Goal: Task Accomplishment & Management: Use online tool/utility

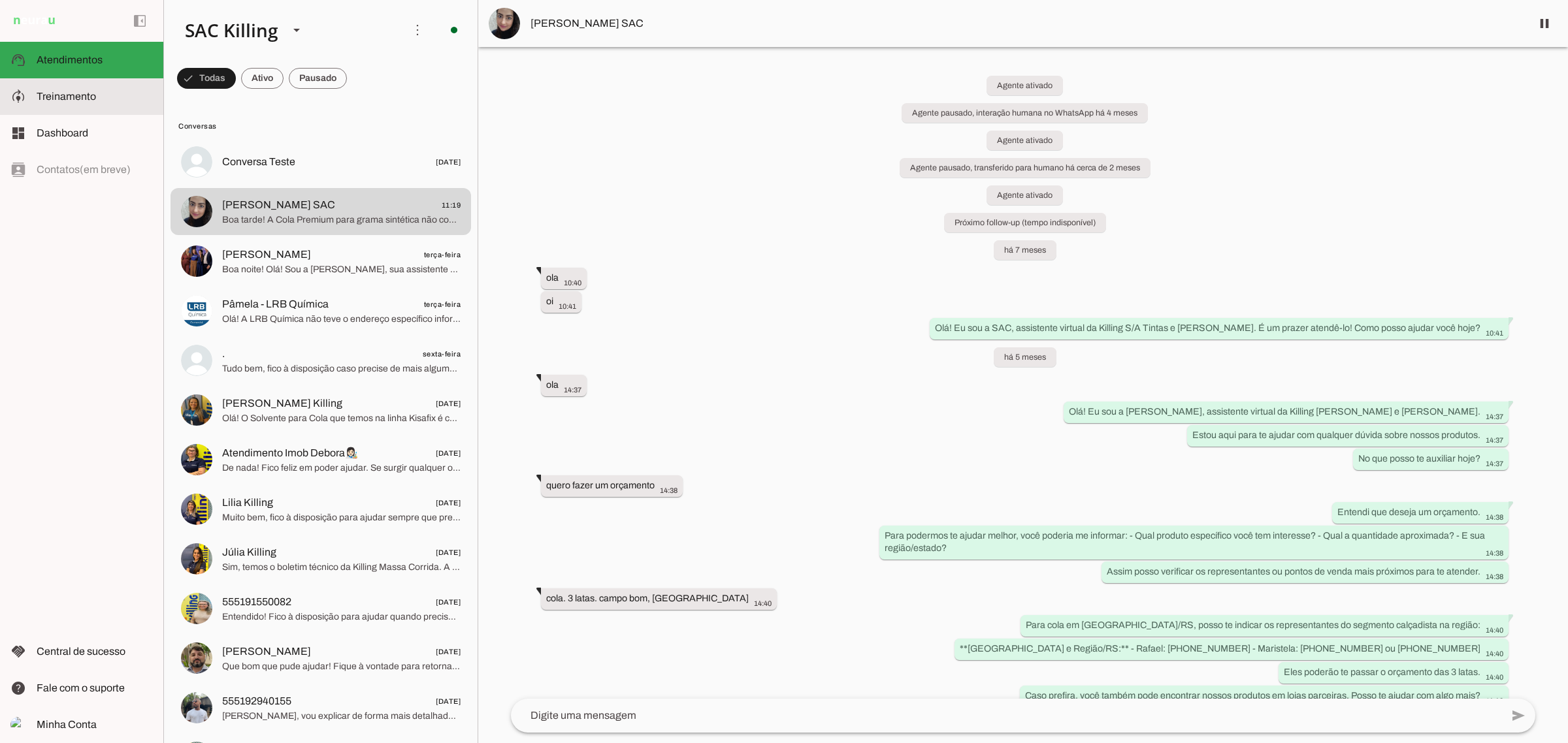
click at [56, 87] on md-item "model_training Treinamento Treinamento" at bounding box center [81, 96] width 163 height 36
